Goal: Find contact information

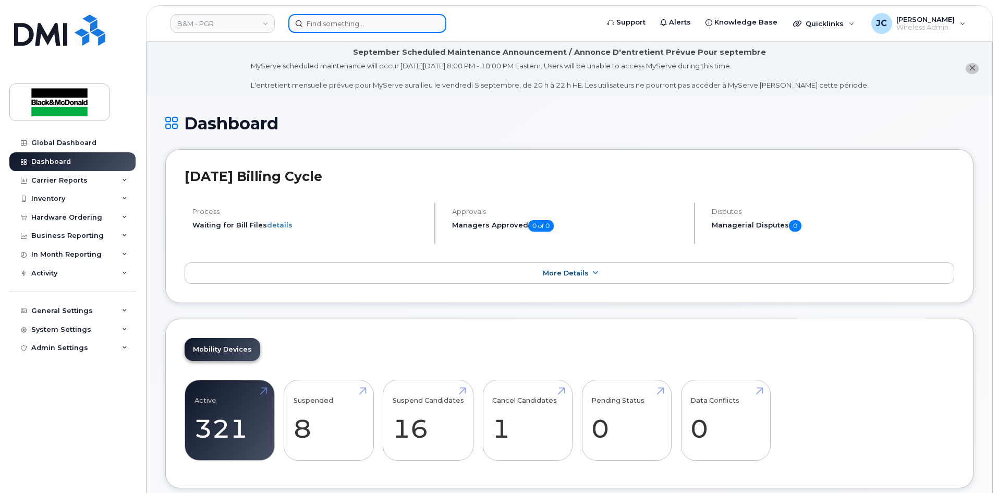
click at [329, 23] on input at bounding box center [367, 23] width 158 height 19
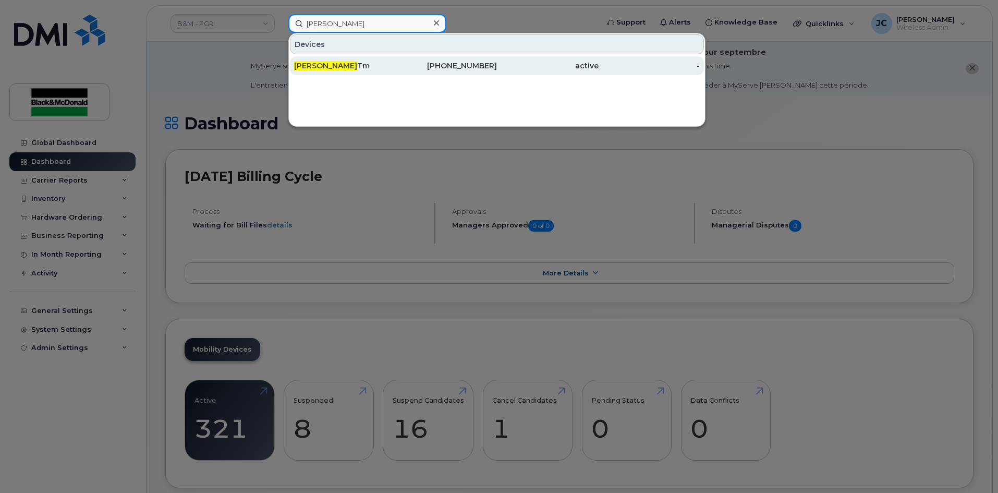
type input "[PERSON_NAME]"
click at [453, 62] on div "[PHONE_NUMBER]" at bounding box center [447, 65] width 102 height 10
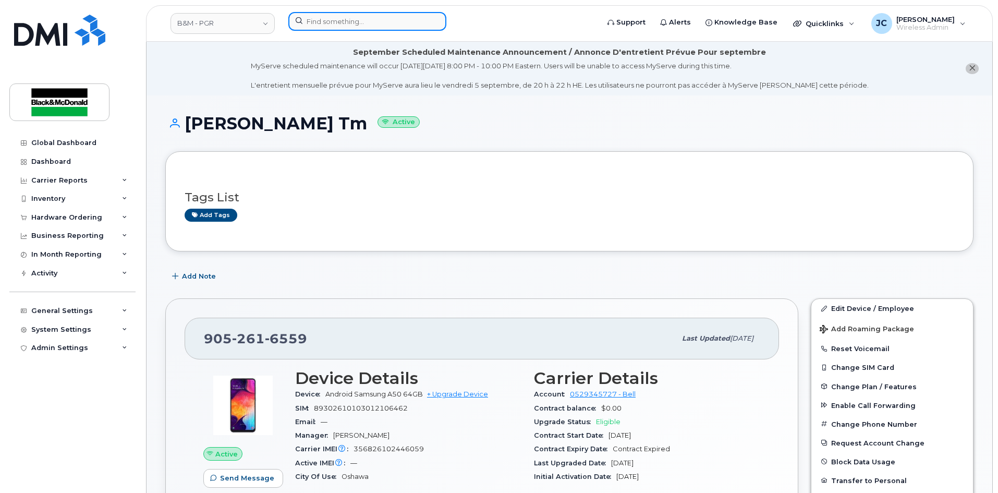
click at [362, 16] on input at bounding box center [367, 21] width 158 height 19
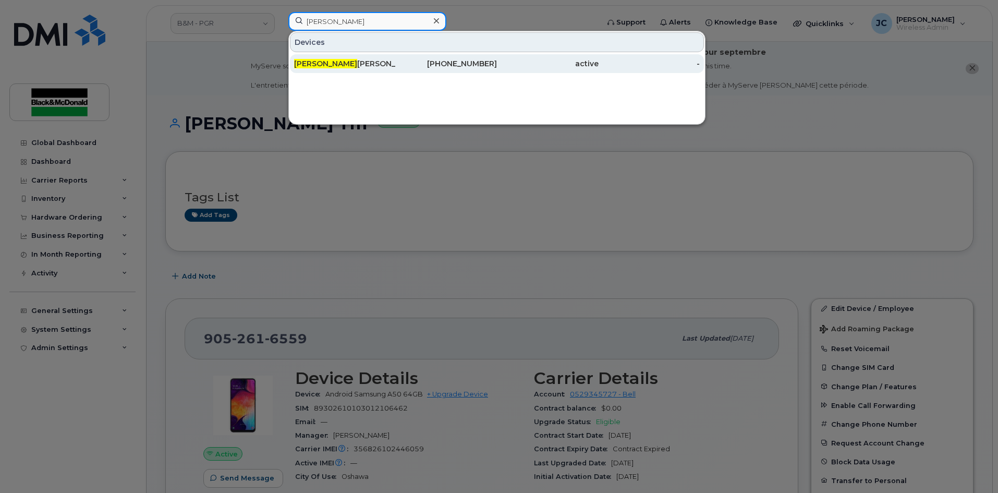
type input "kori"
click at [327, 62] on div "Kori Gorra" at bounding box center [345, 63] width 102 height 10
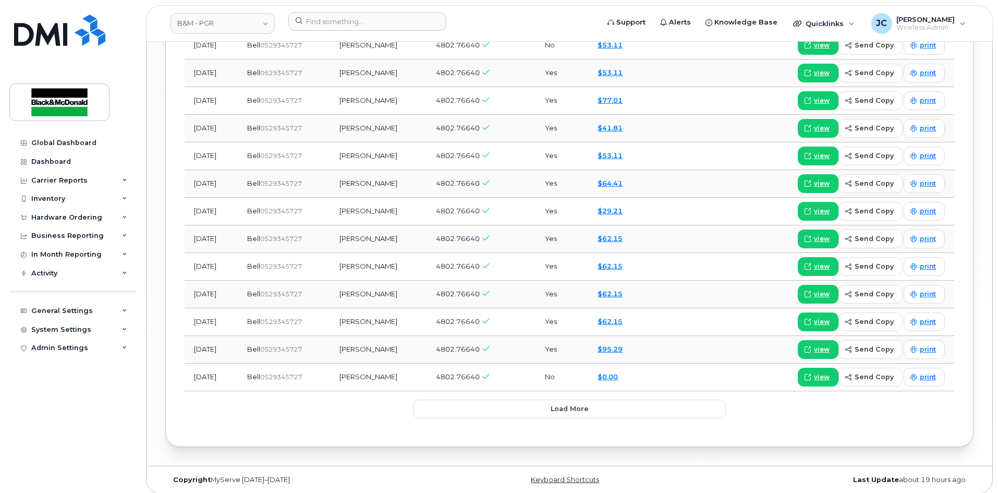
scroll to position [1279, 0]
